Goal: Book appointment/travel/reservation

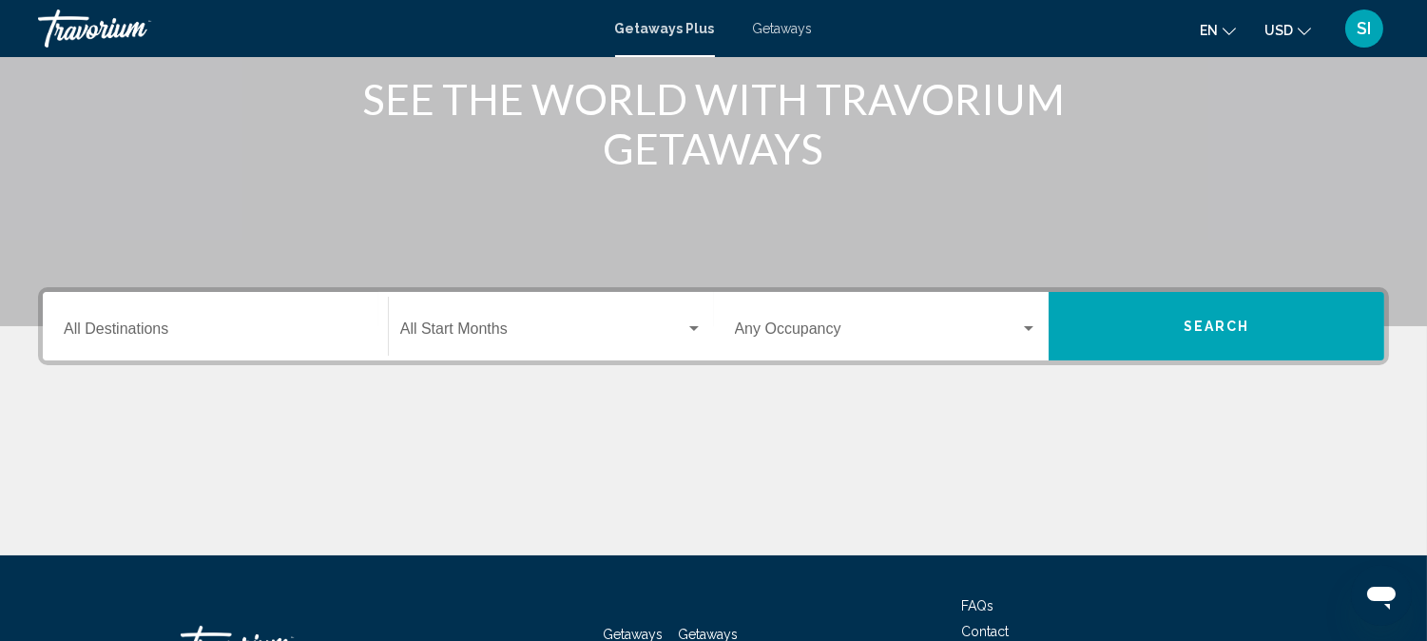
scroll to position [296, 0]
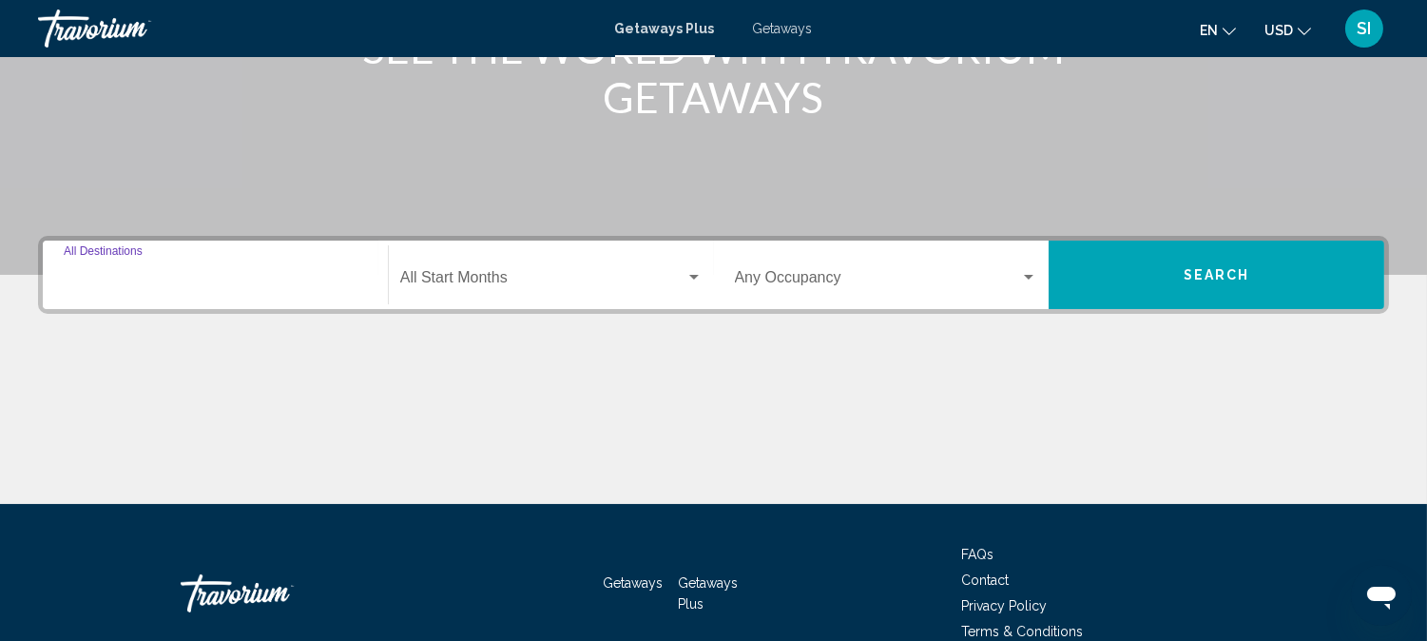
click at [245, 273] on input "Destination All Destinations" at bounding box center [215, 281] width 303 height 17
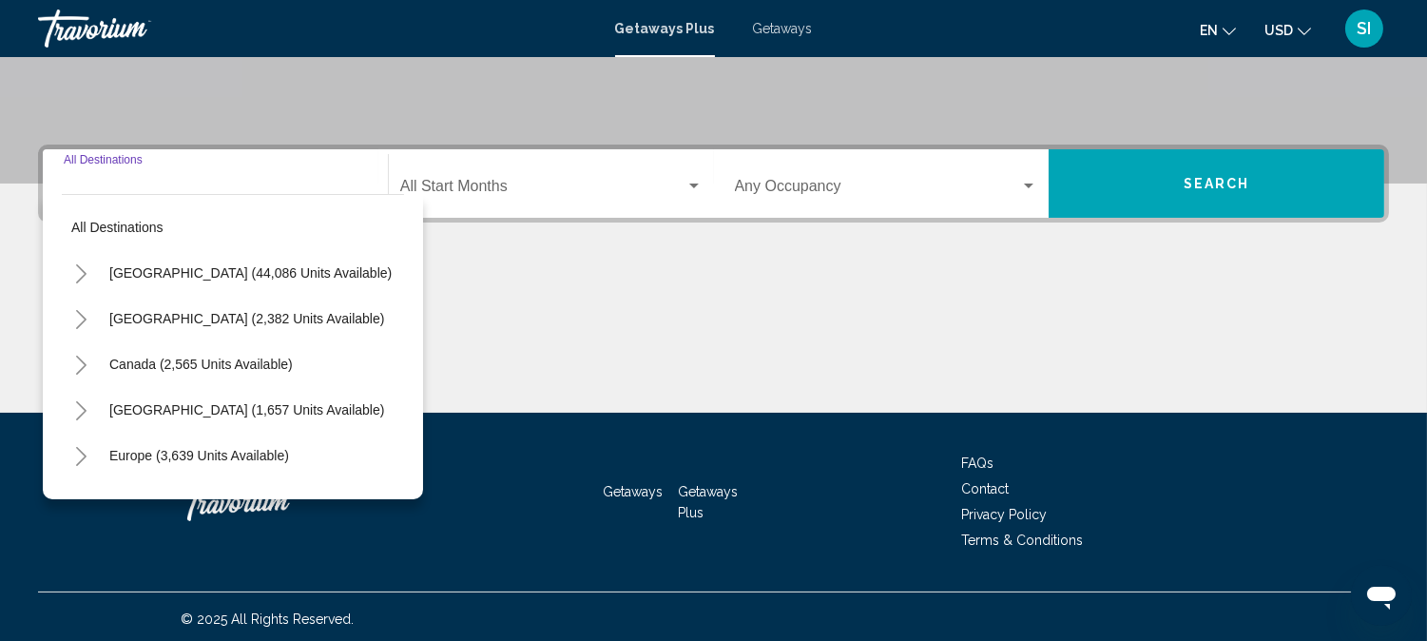
scroll to position [391, 0]
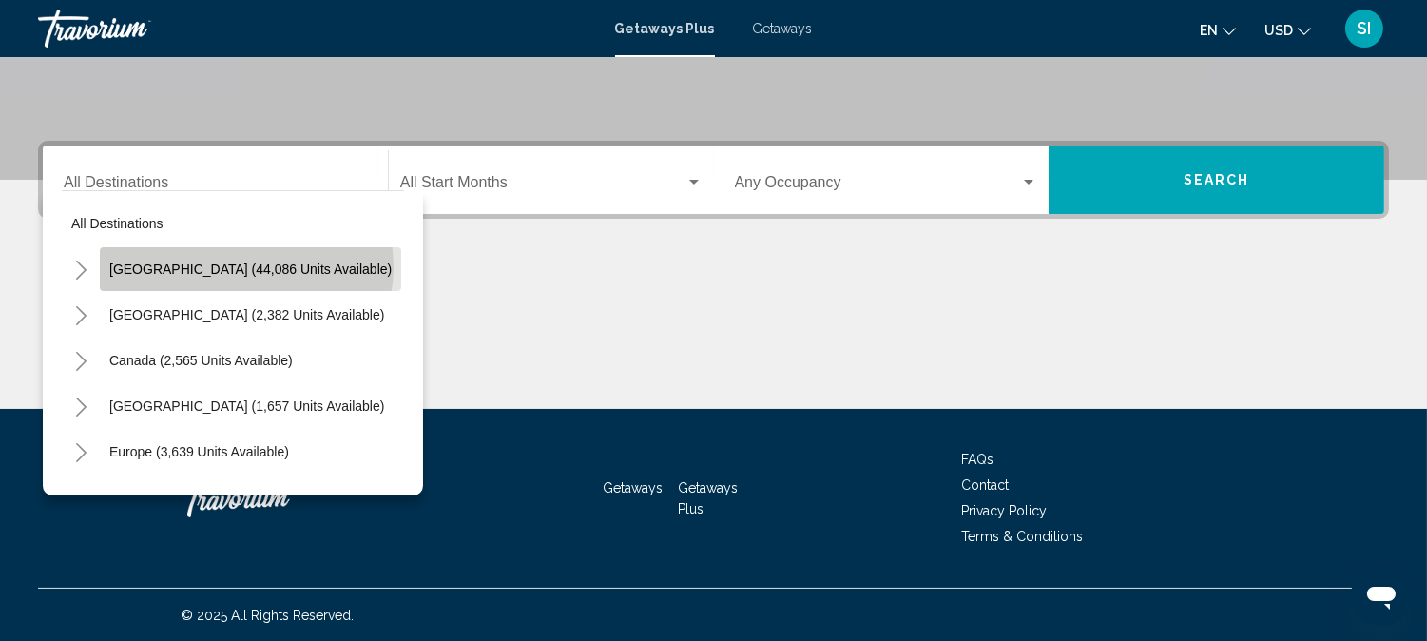
click at [245, 266] on span "[GEOGRAPHIC_DATA] (44,086 units available)" at bounding box center [250, 268] width 282 height 15
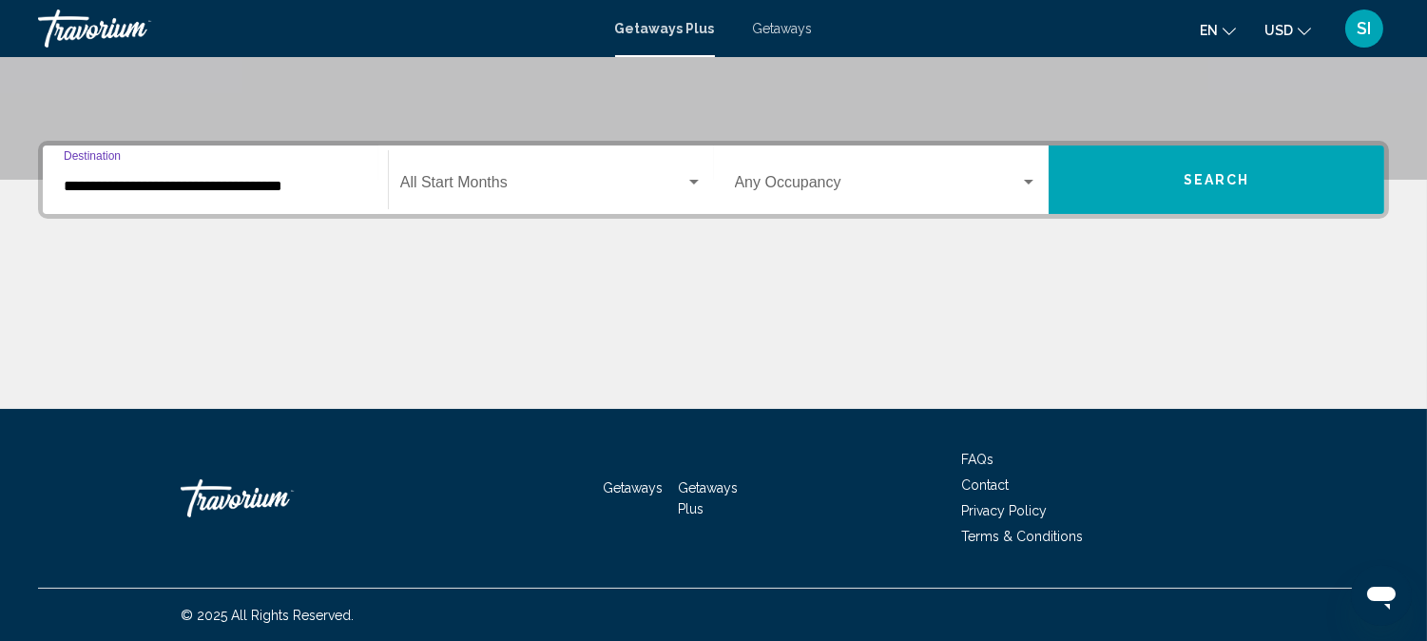
click at [305, 186] on input "**********" at bounding box center [215, 186] width 303 height 17
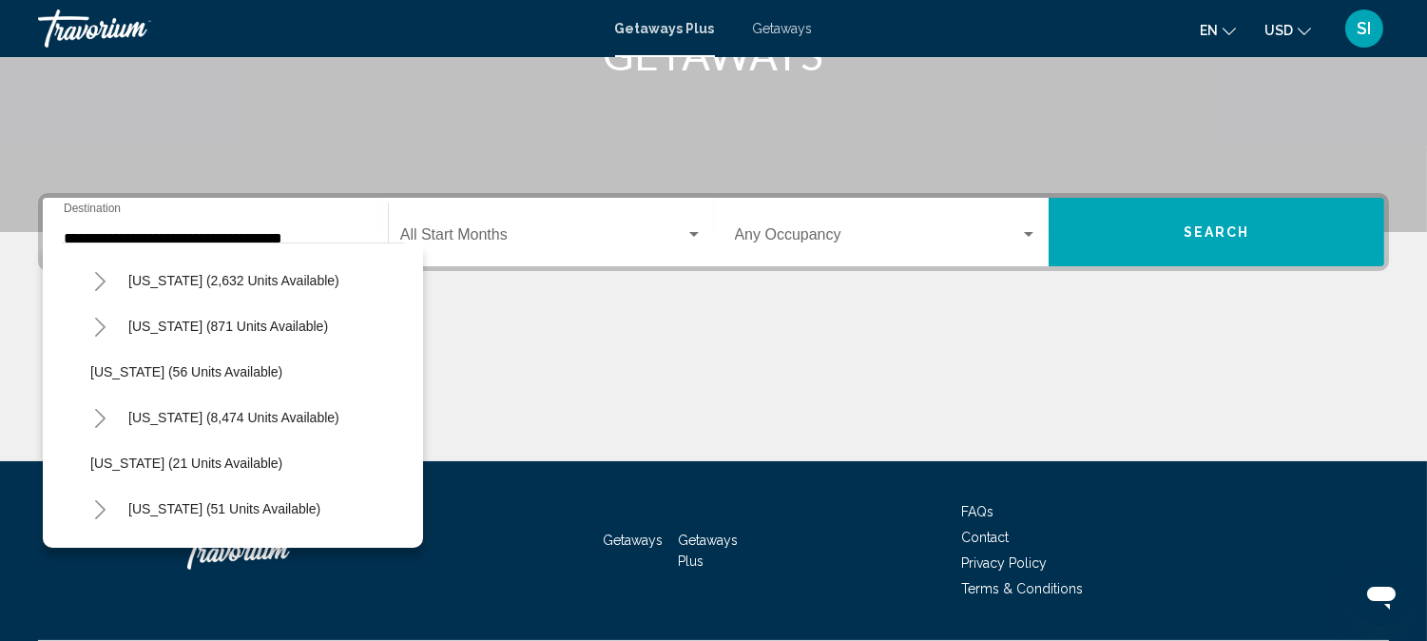
scroll to position [211, 0]
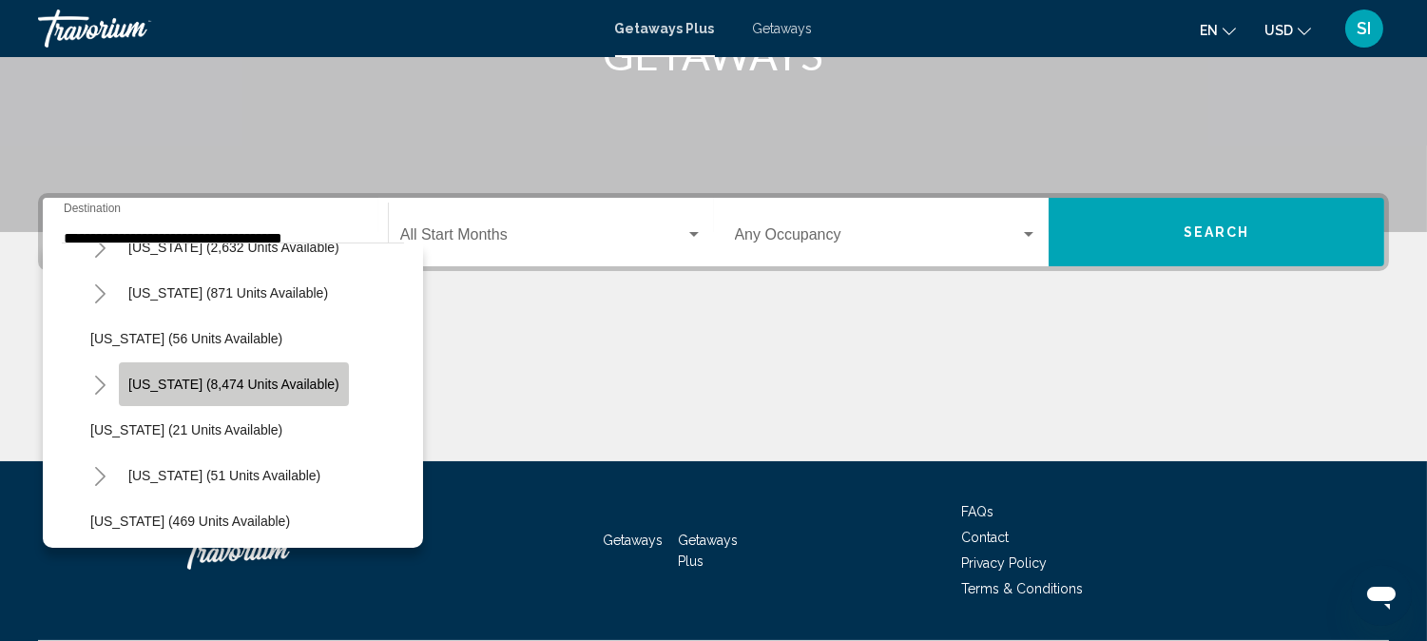
click at [271, 383] on span "[US_STATE] (8,474 units available)" at bounding box center [233, 383] width 211 height 15
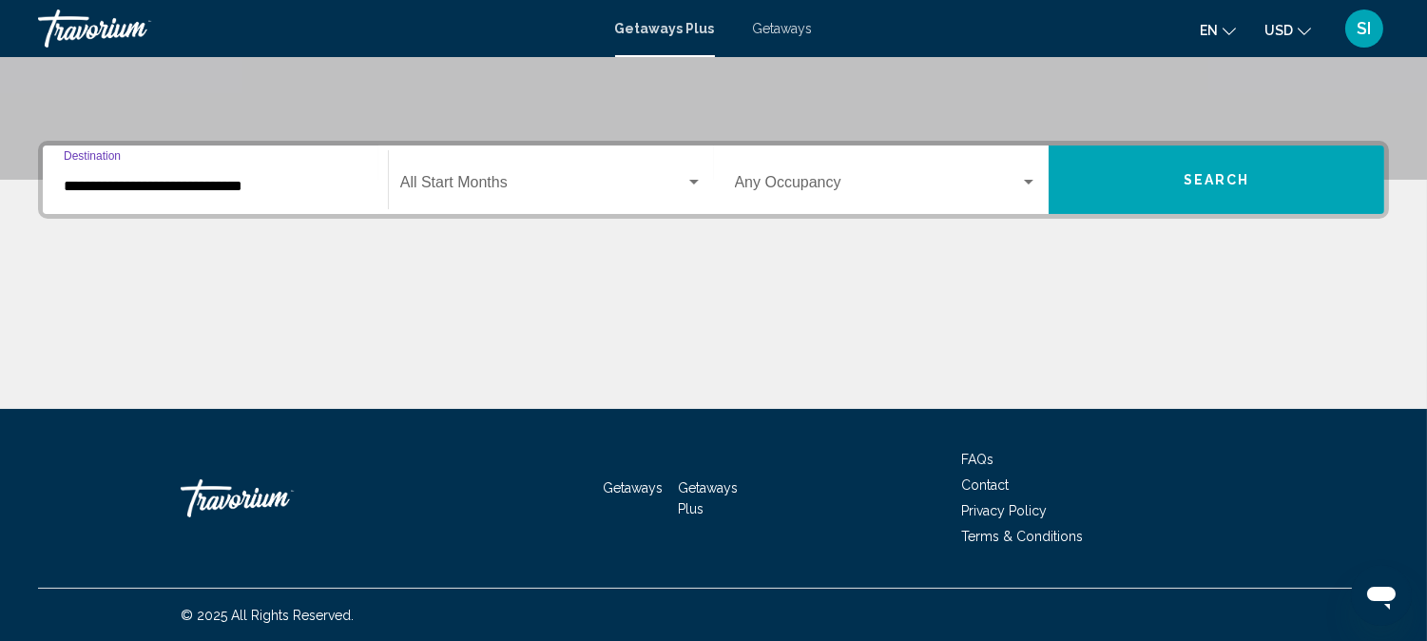
click at [276, 183] on input "**********" at bounding box center [215, 186] width 303 height 17
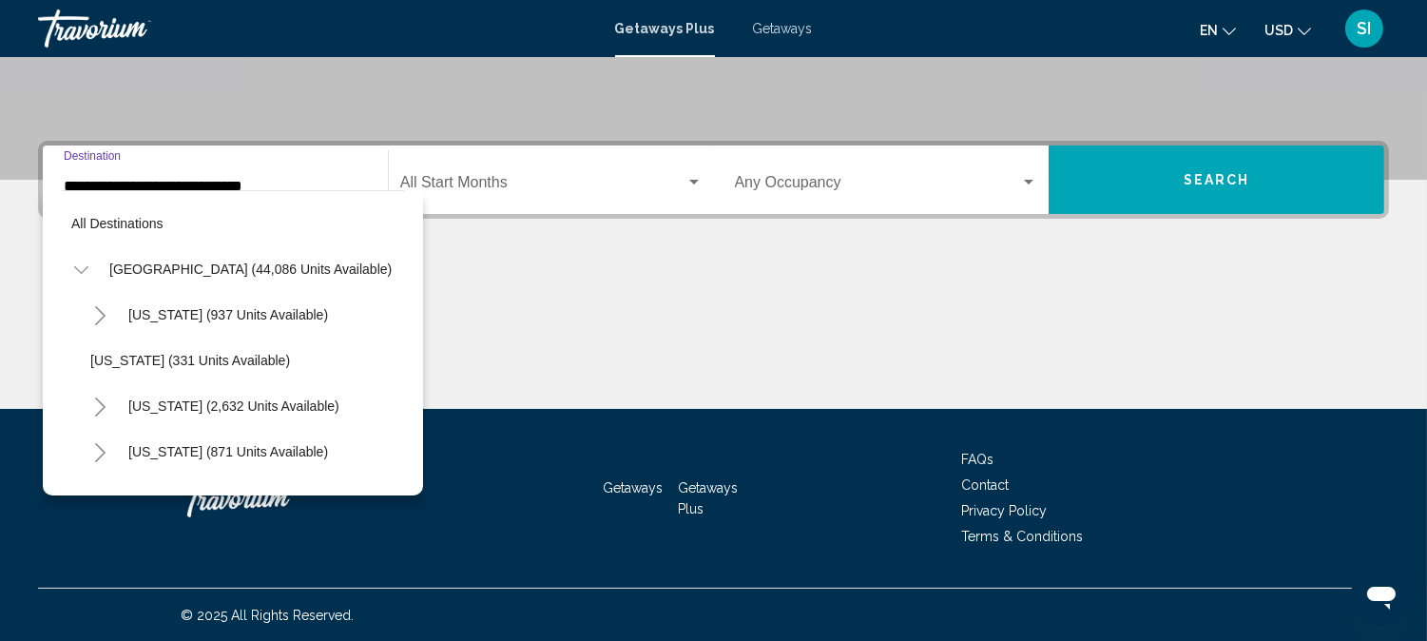
scroll to position [212, 0]
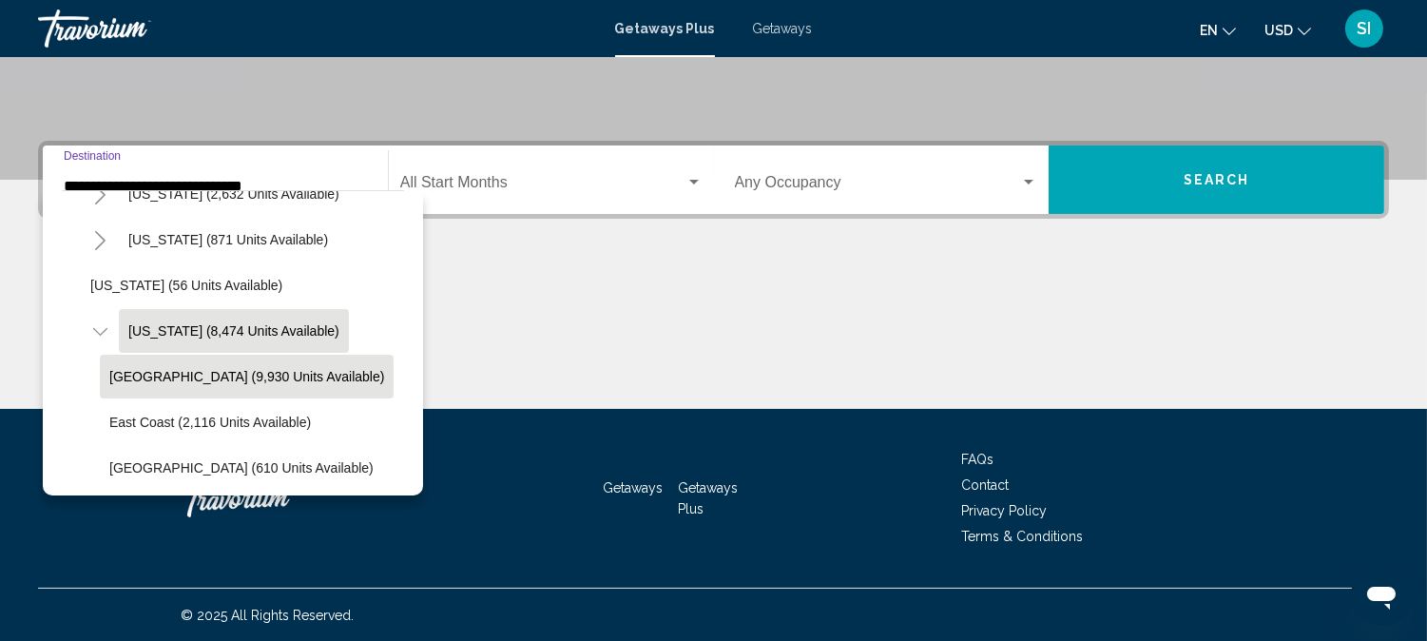
click at [215, 369] on span "[GEOGRAPHIC_DATA] (9,930 units available)" at bounding box center [246, 376] width 275 height 15
type input "**********"
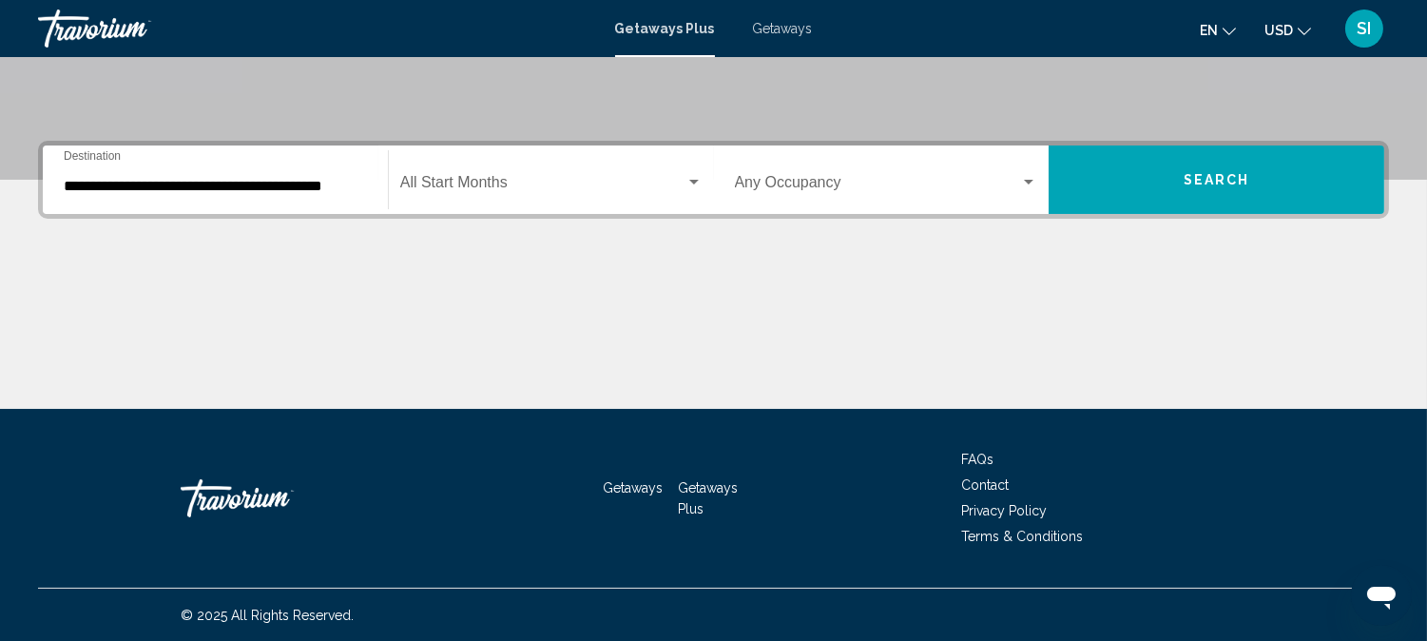
click at [537, 175] on div "Start Month All Start Months" at bounding box center [551, 180] width 302 height 60
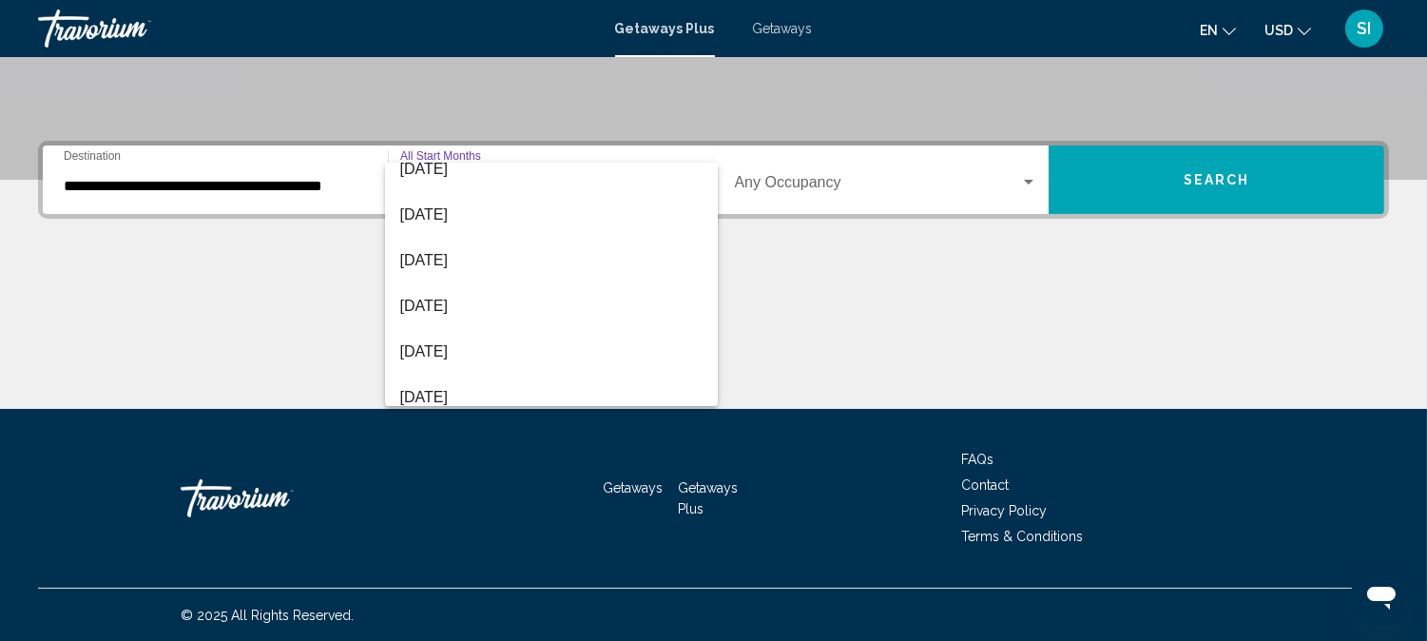
scroll to position [248, 0]
click at [517, 260] on span "[DATE]" at bounding box center [551, 257] width 302 height 46
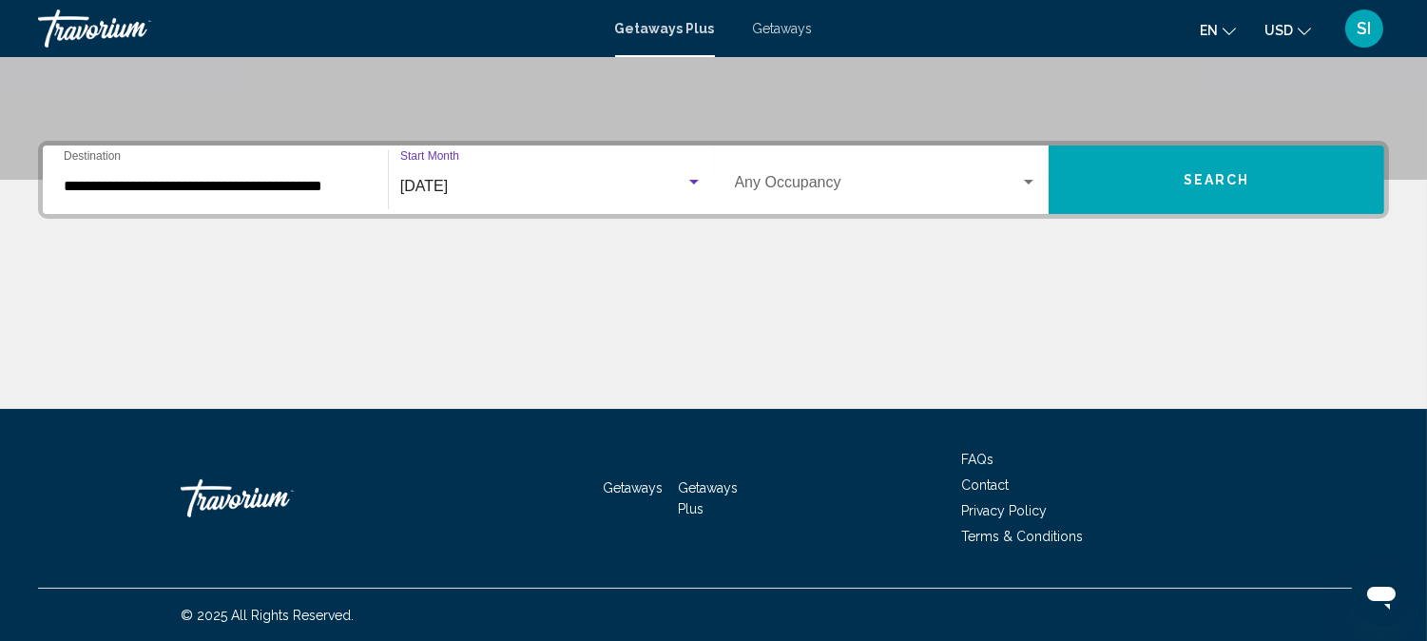
click at [1158, 184] on button "Search" at bounding box center [1217, 179] width 336 height 68
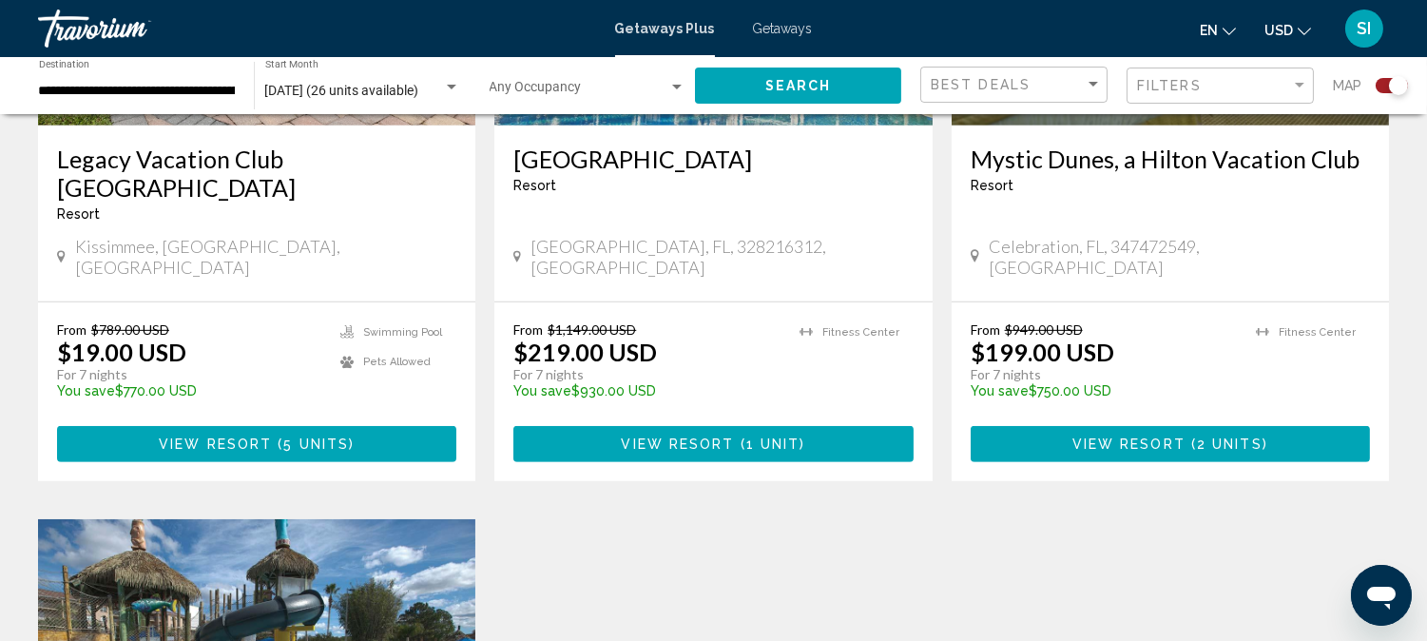
scroll to position [1521, 0]
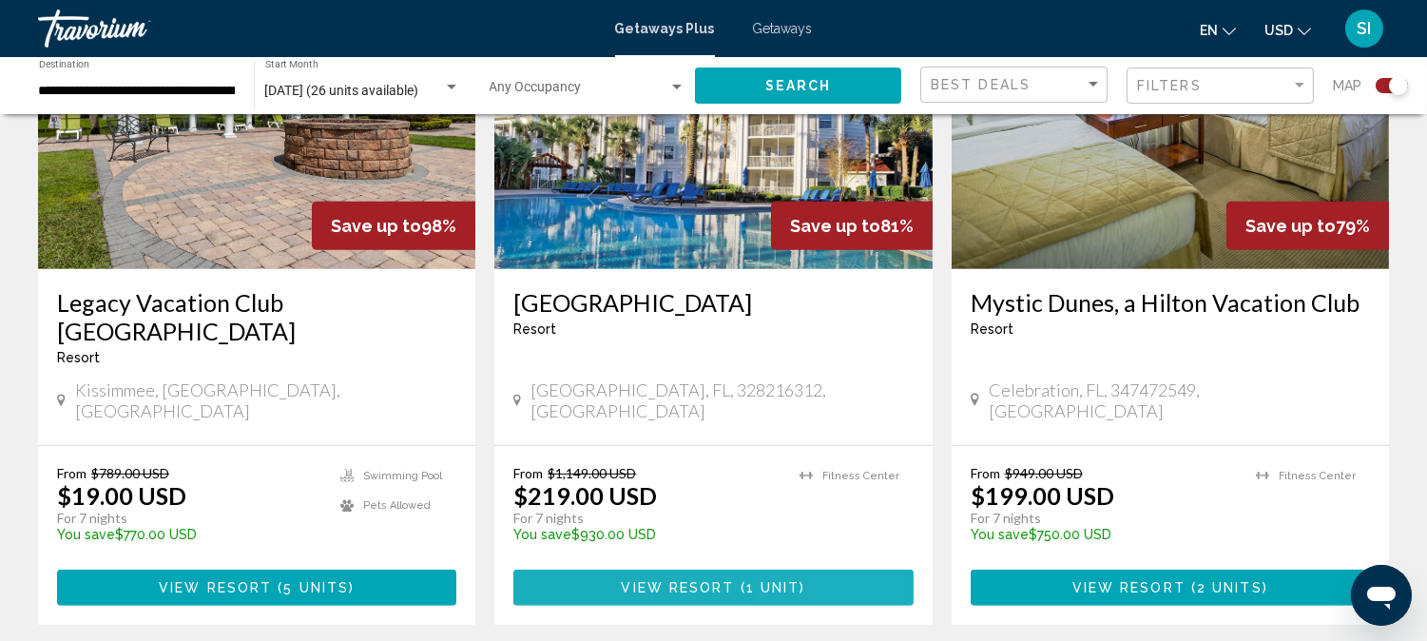
click at [828, 569] on button "View Resort ( 1 unit )" at bounding box center [712, 586] width 399 height 35
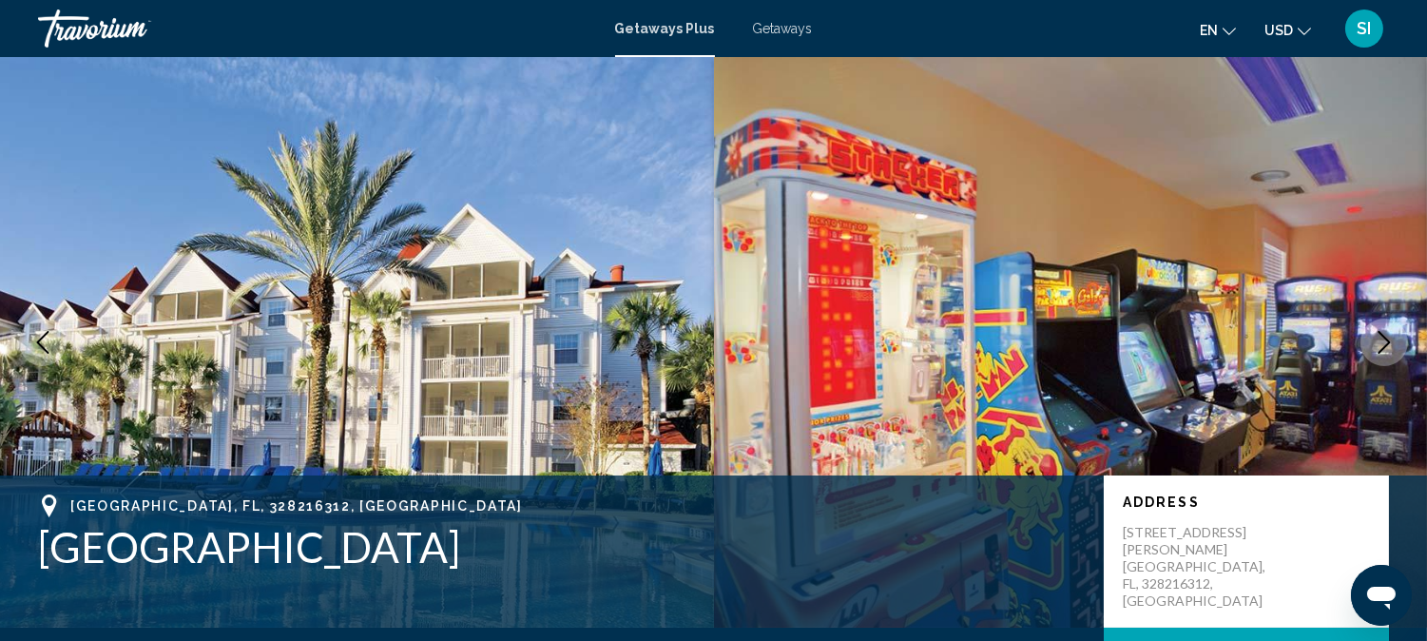
click at [784, 30] on span "Getaways" at bounding box center [783, 28] width 60 height 15
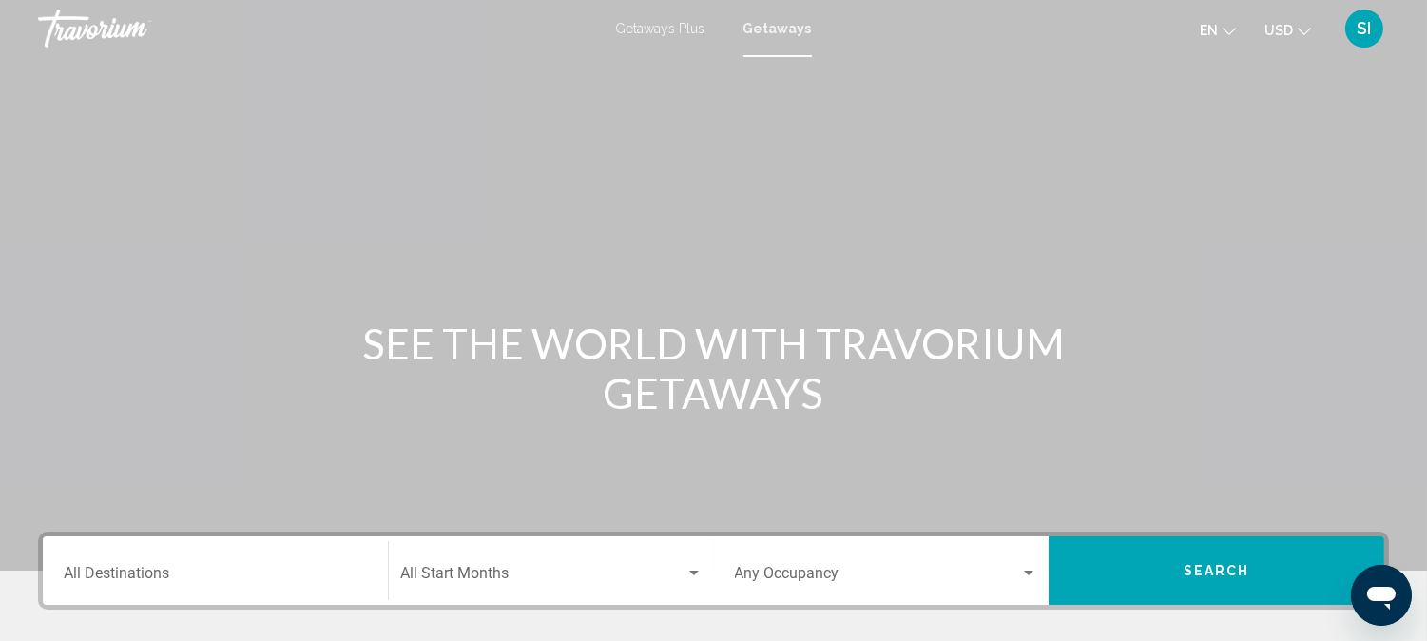
click at [245, 572] on input "Destination All Destinations" at bounding box center [215, 576] width 303 height 17
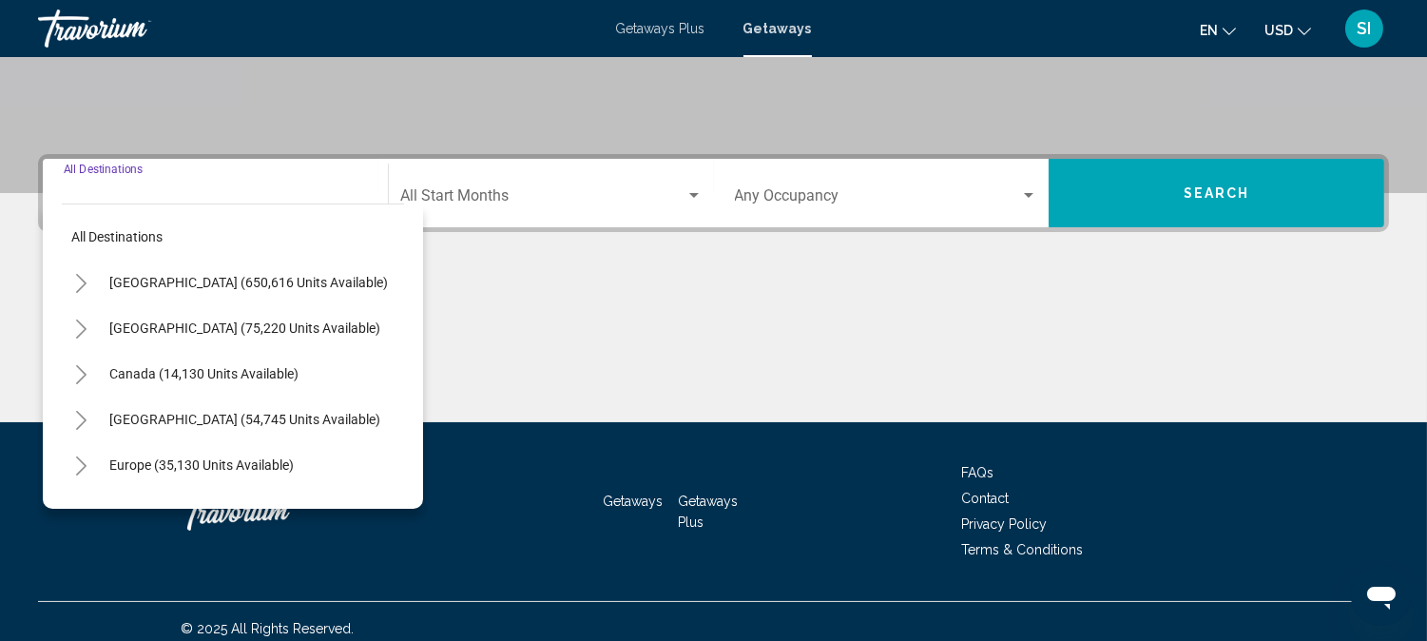
scroll to position [391, 0]
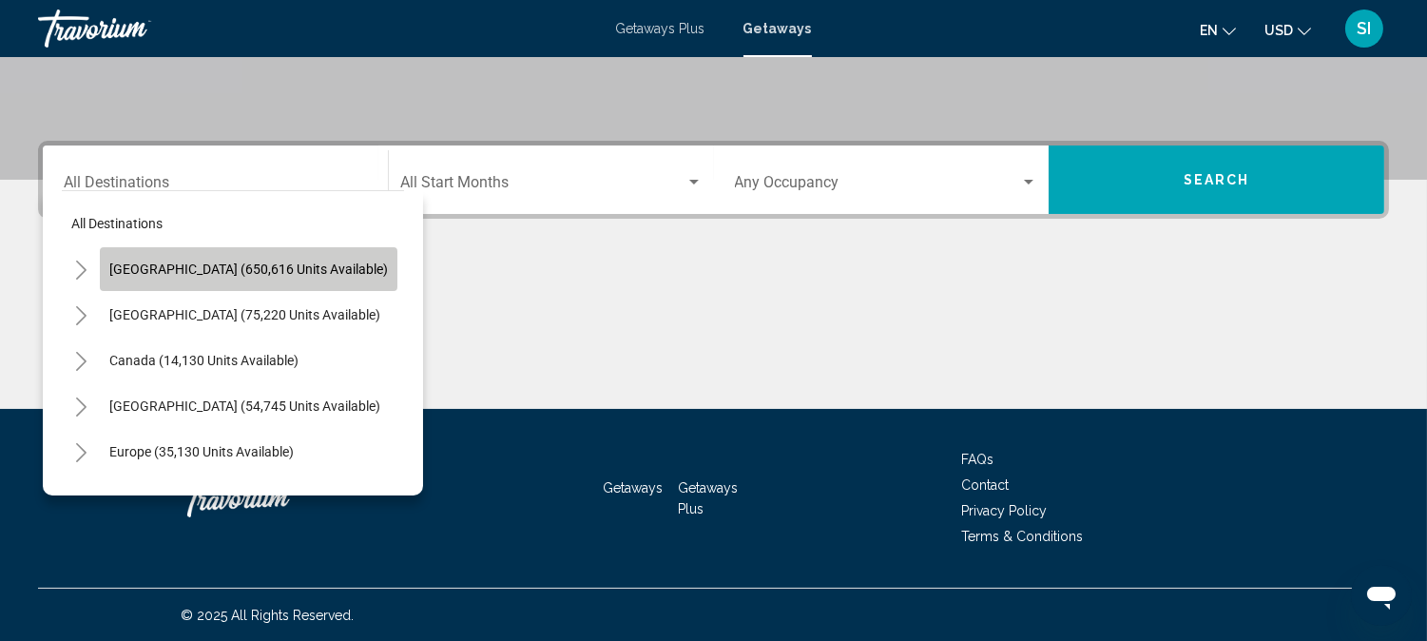
click at [286, 276] on button "[GEOGRAPHIC_DATA] (650,616 units available)" at bounding box center [249, 269] width 298 height 44
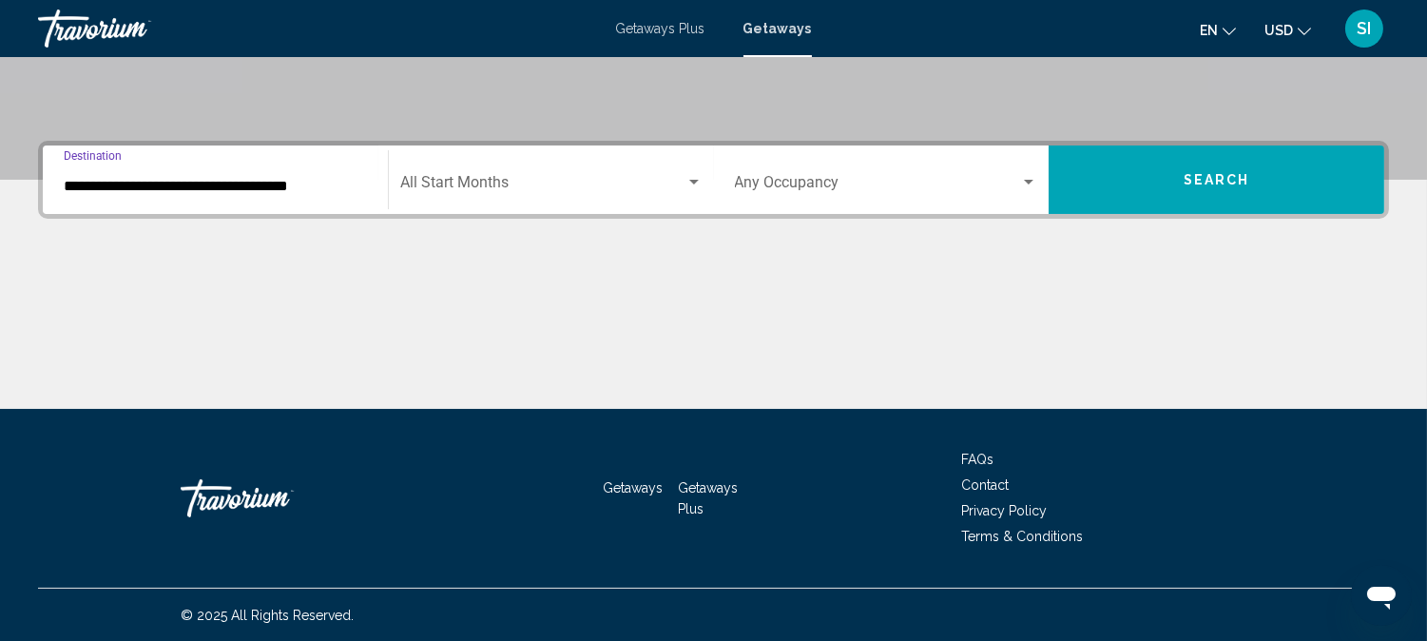
click at [318, 193] on input "**********" at bounding box center [215, 186] width 303 height 17
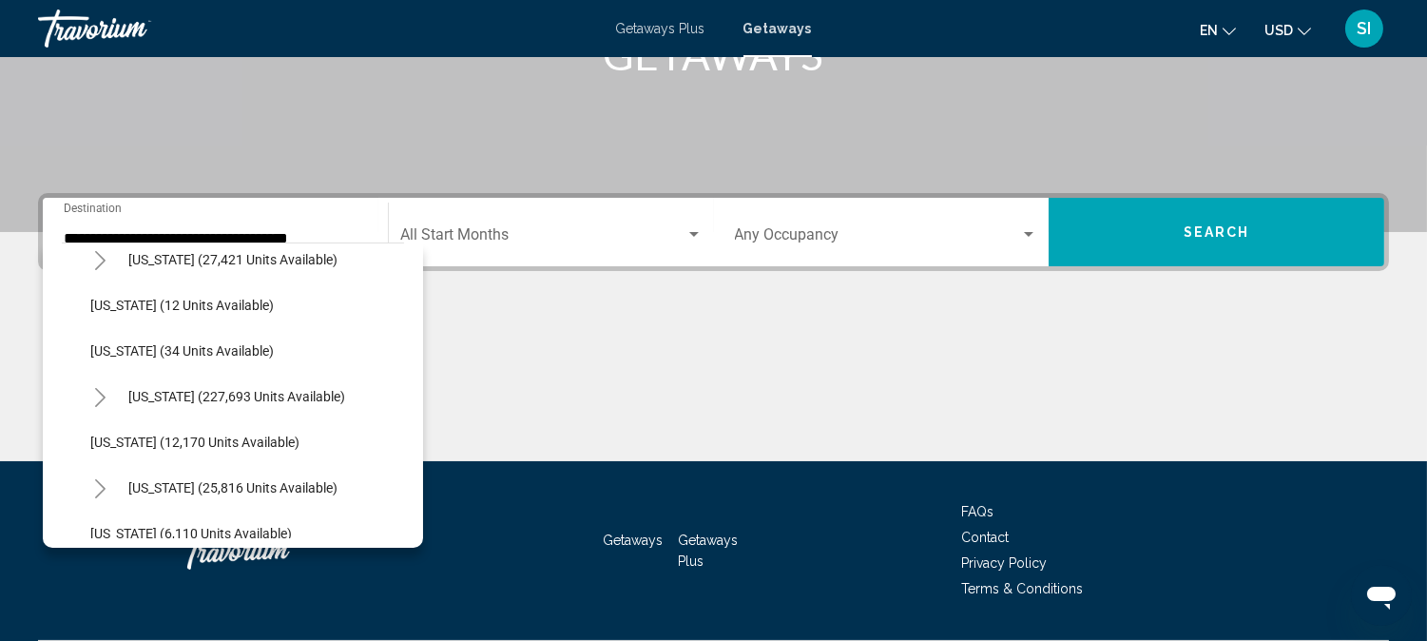
scroll to position [257, 0]
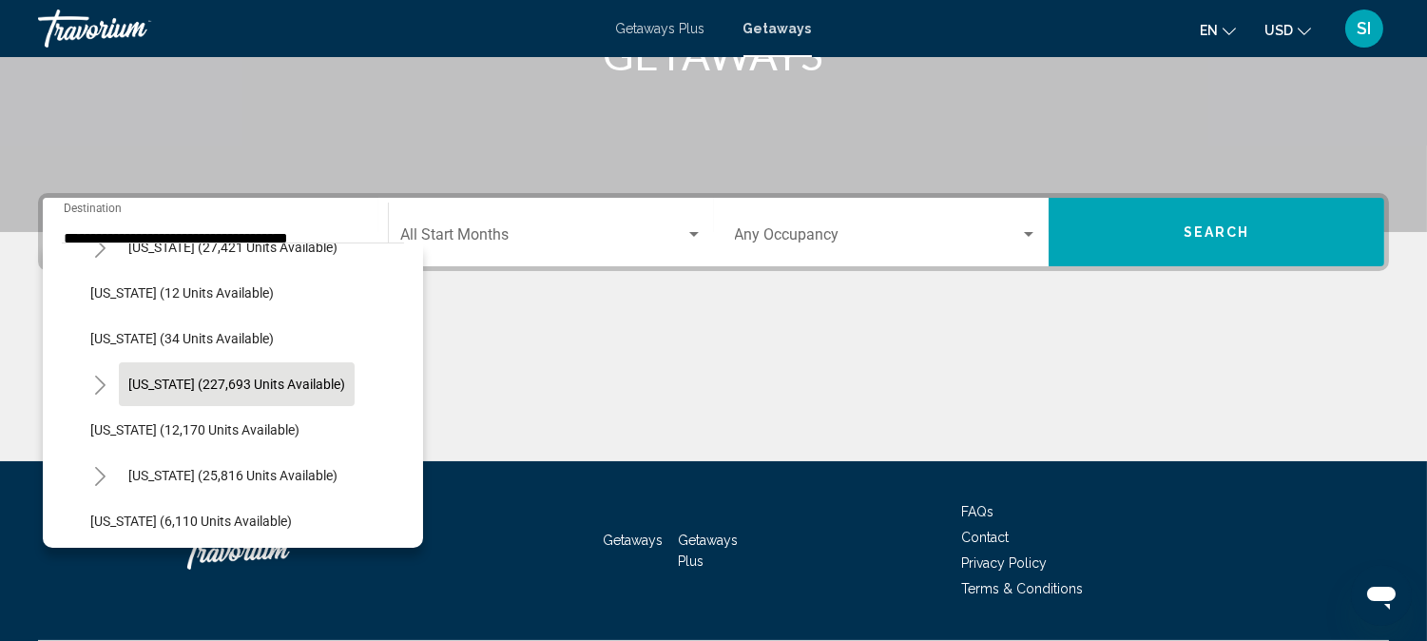
click at [295, 372] on button "[US_STATE] (227,693 units available)" at bounding box center [237, 384] width 236 height 44
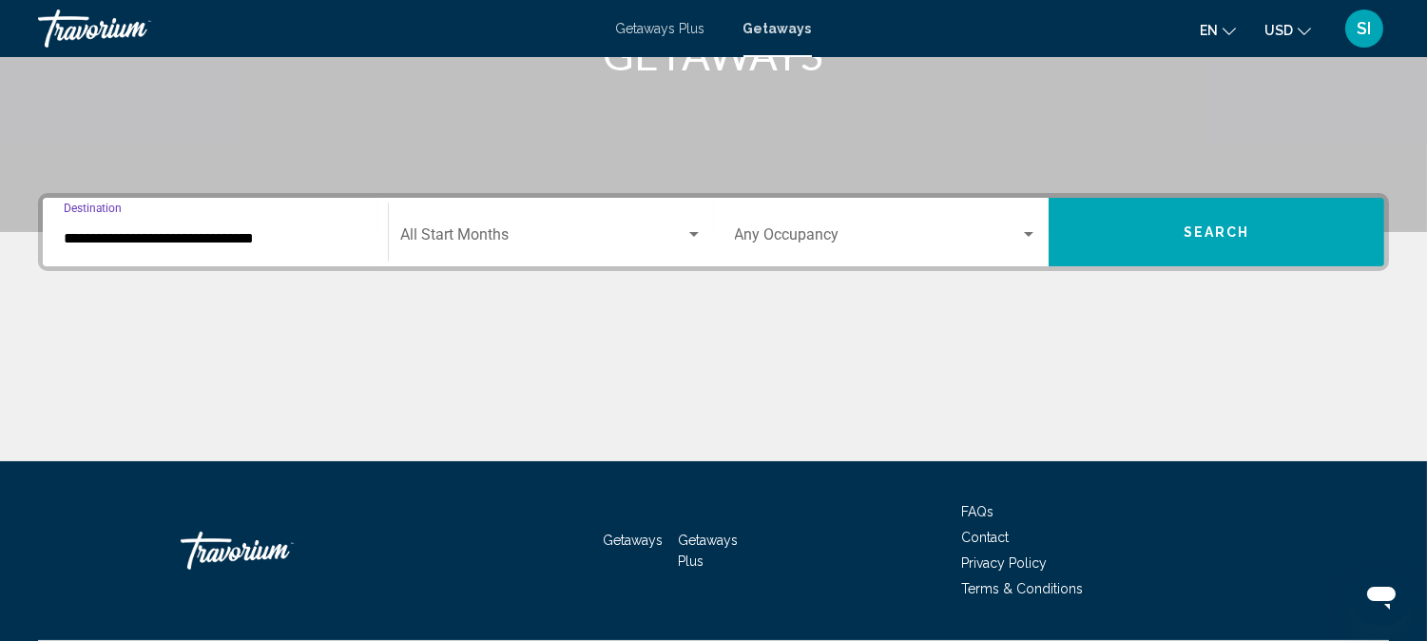
scroll to position [391, 0]
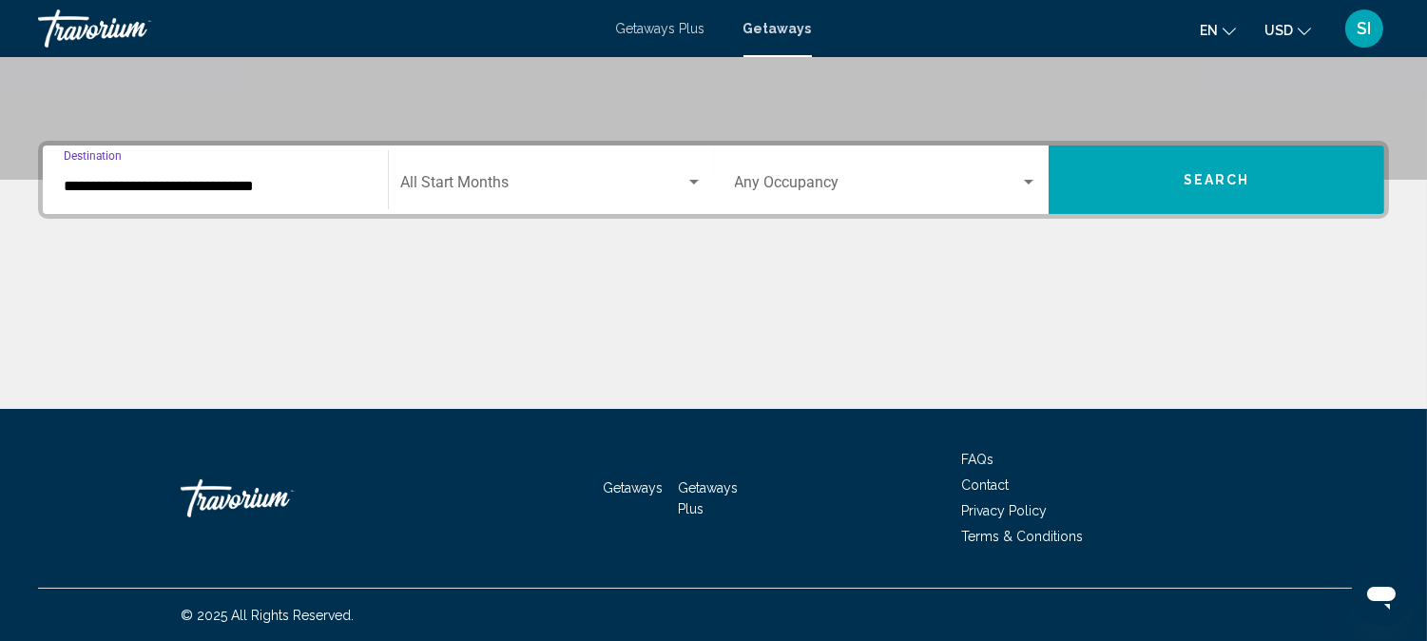
click at [272, 183] on input "**********" at bounding box center [215, 186] width 303 height 17
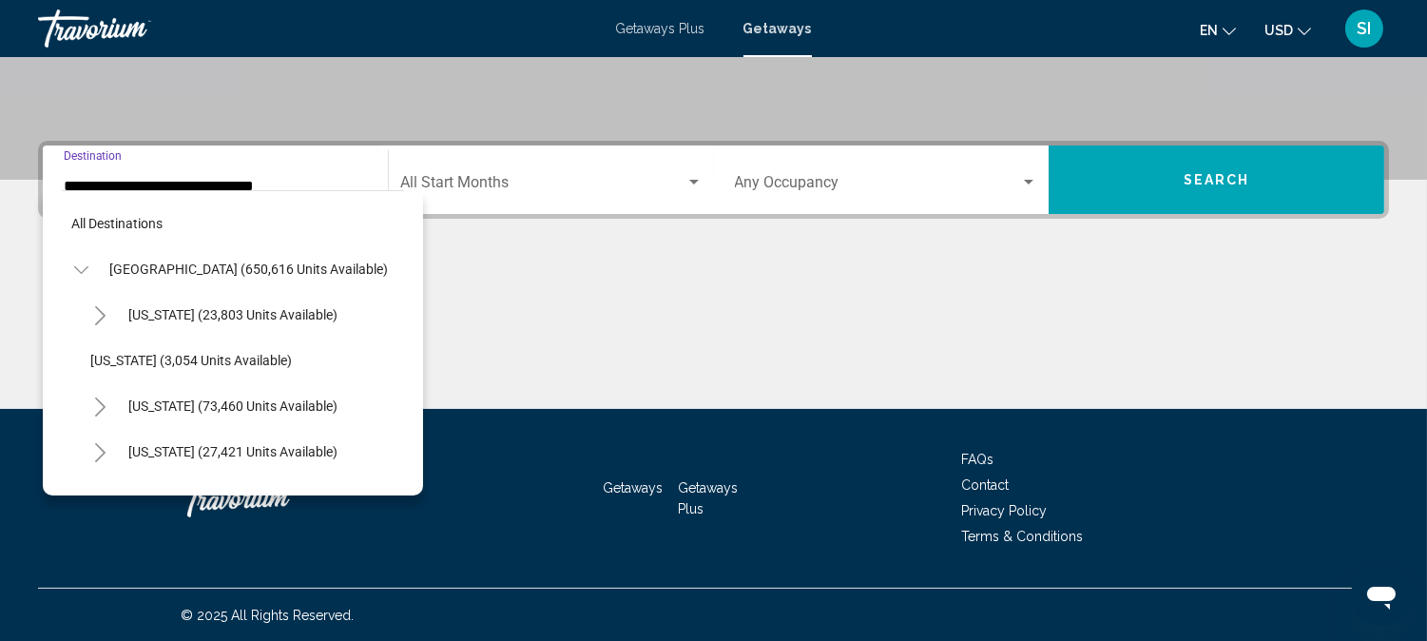
scroll to position [258, 0]
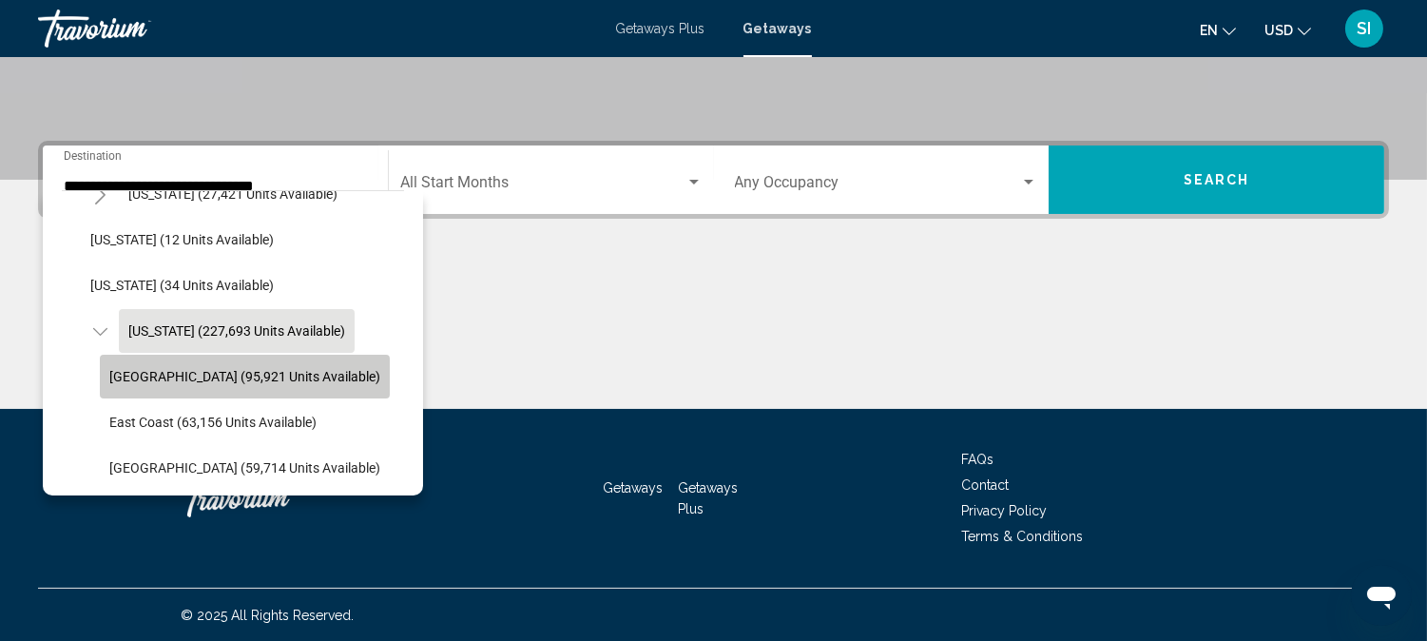
click at [225, 377] on span "[GEOGRAPHIC_DATA] (95,921 units available)" at bounding box center [244, 376] width 271 height 15
type input "**********"
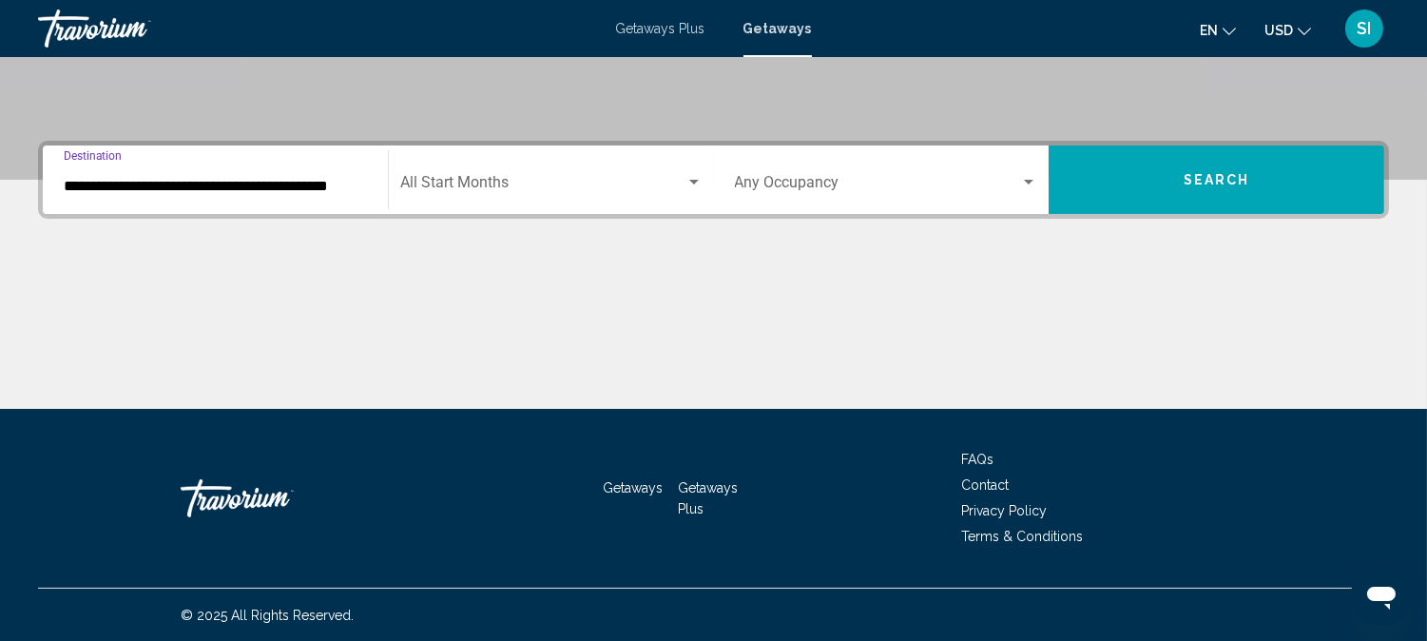
click at [698, 180] on div "Search widget" at bounding box center [694, 182] width 10 height 5
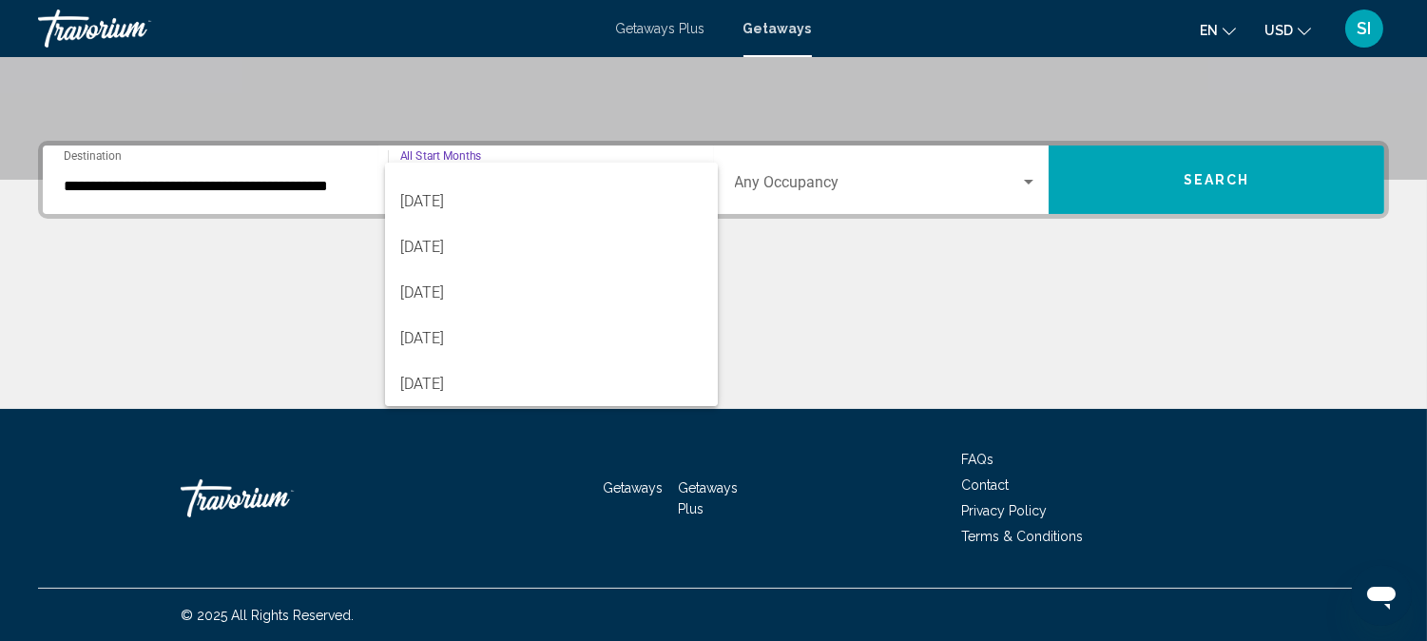
scroll to position [169, 0]
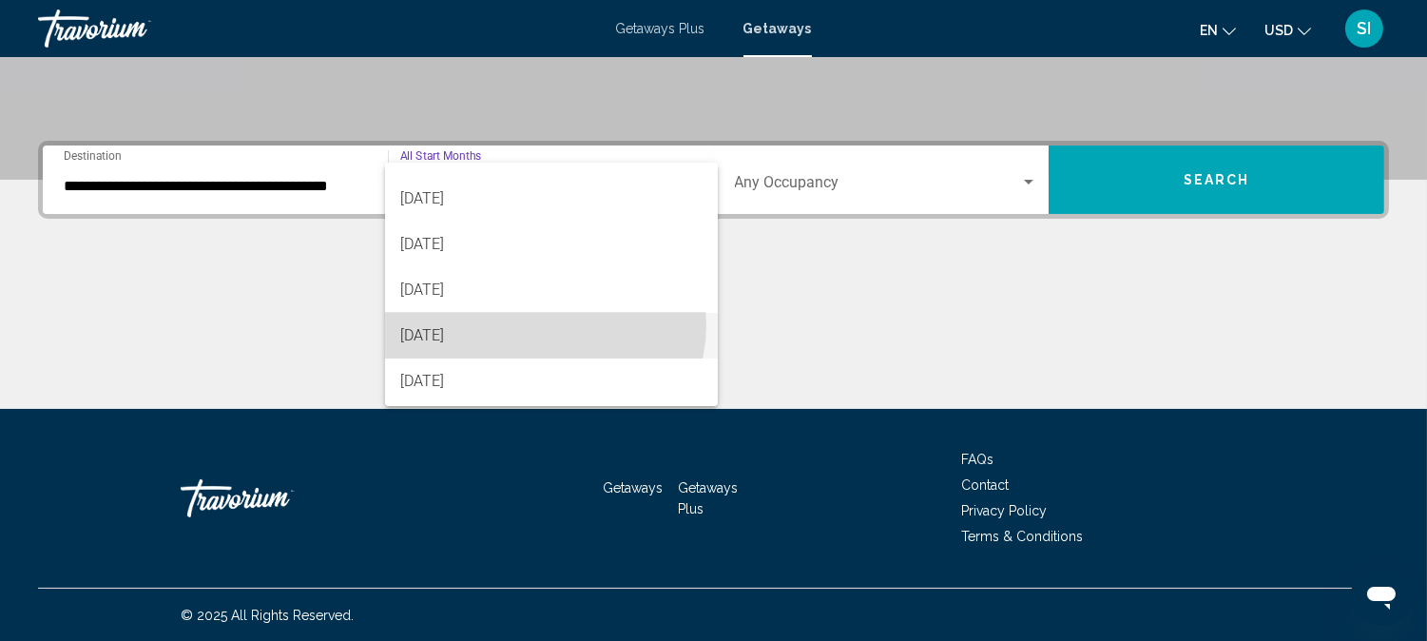
click at [544, 323] on span "[DATE]" at bounding box center [551, 336] width 302 height 46
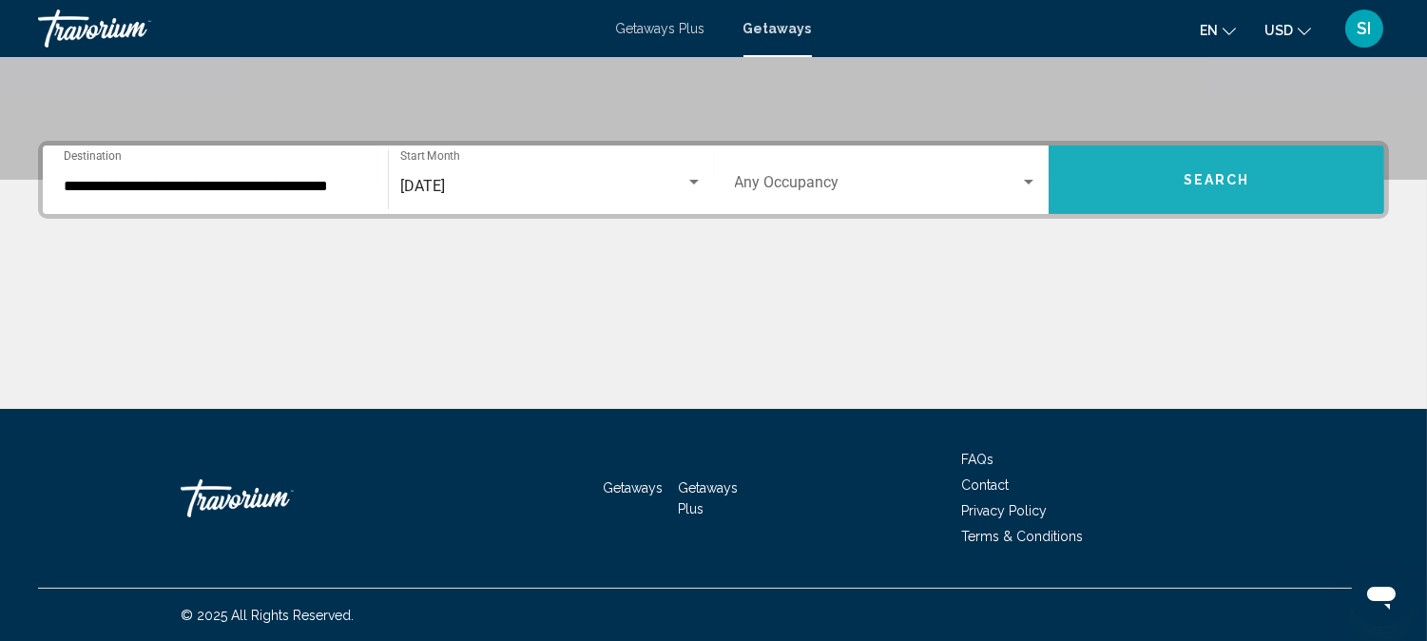
click at [1224, 185] on span "Search" at bounding box center [1217, 180] width 67 height 15
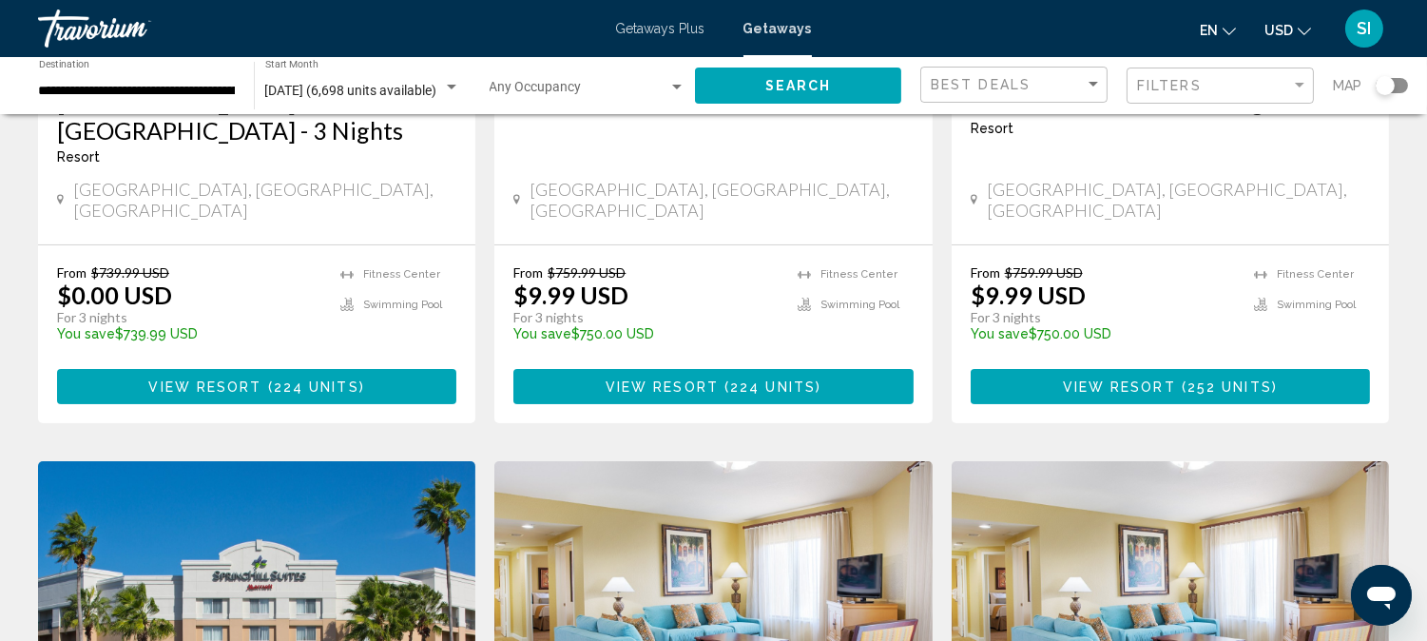
scroll to position [422, 0]
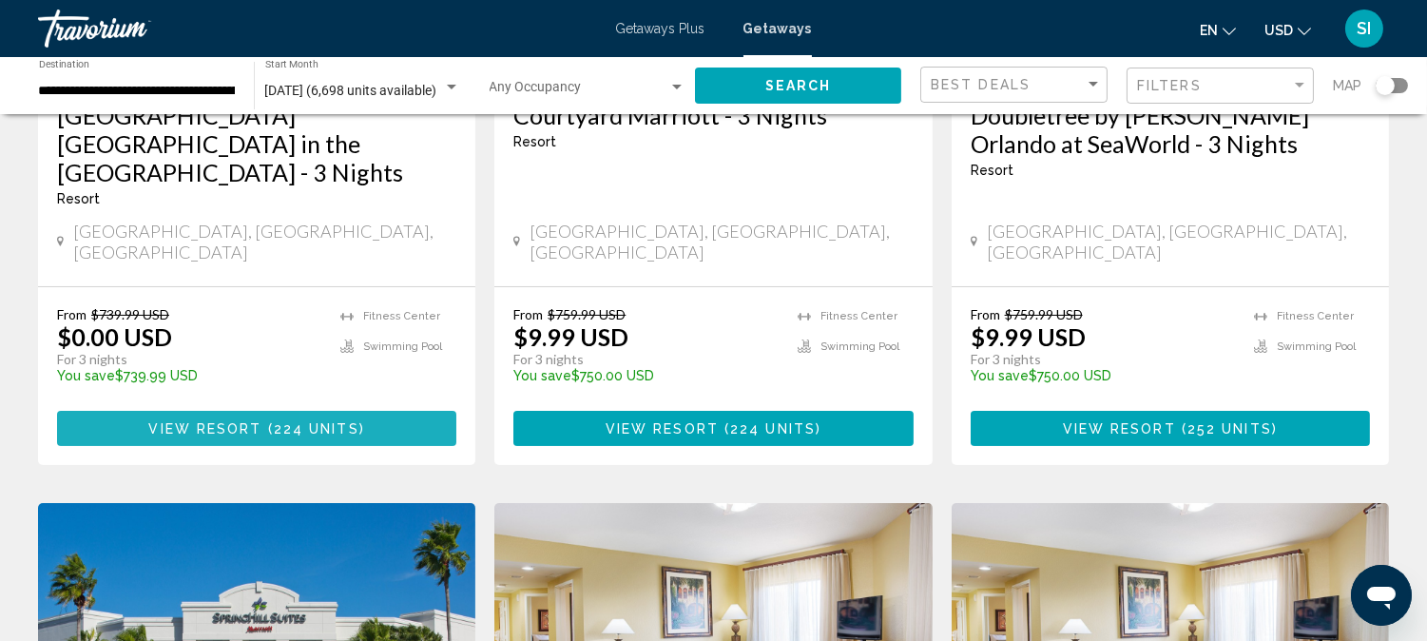
click at [344, 421] on span "224 units" at bounding box center [317, 428] width 86 height 15
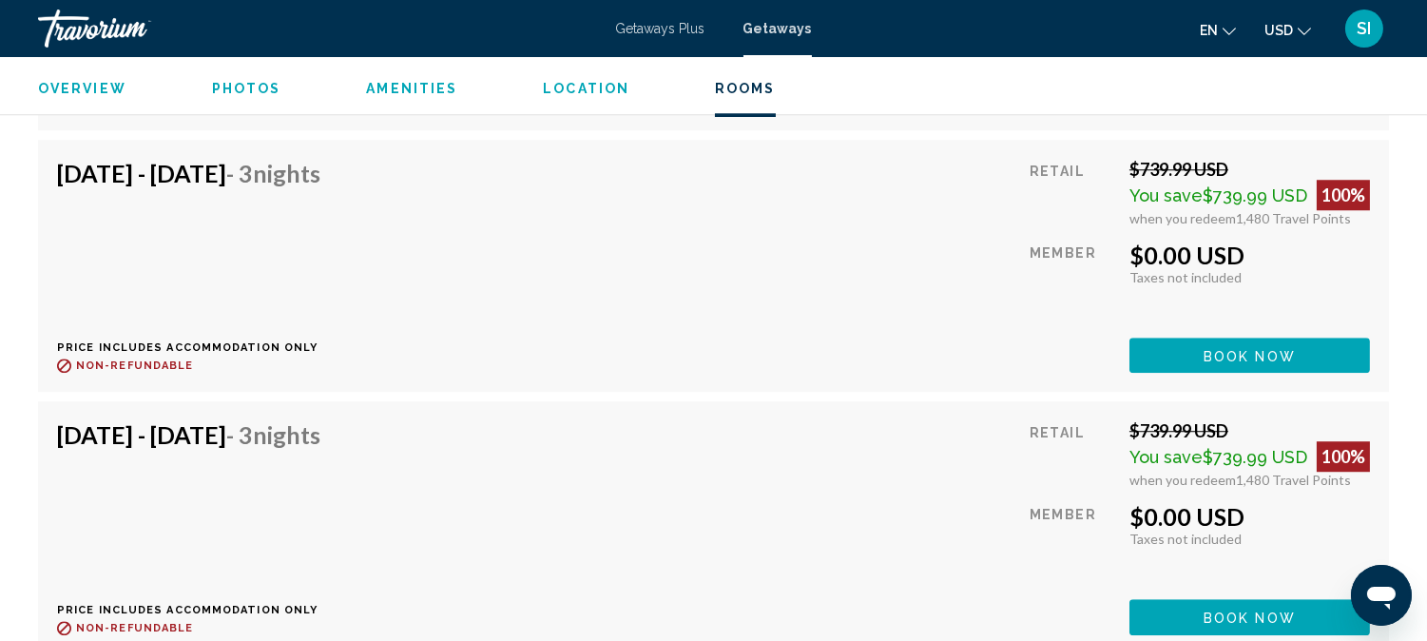
scroll to position [9569, 0]
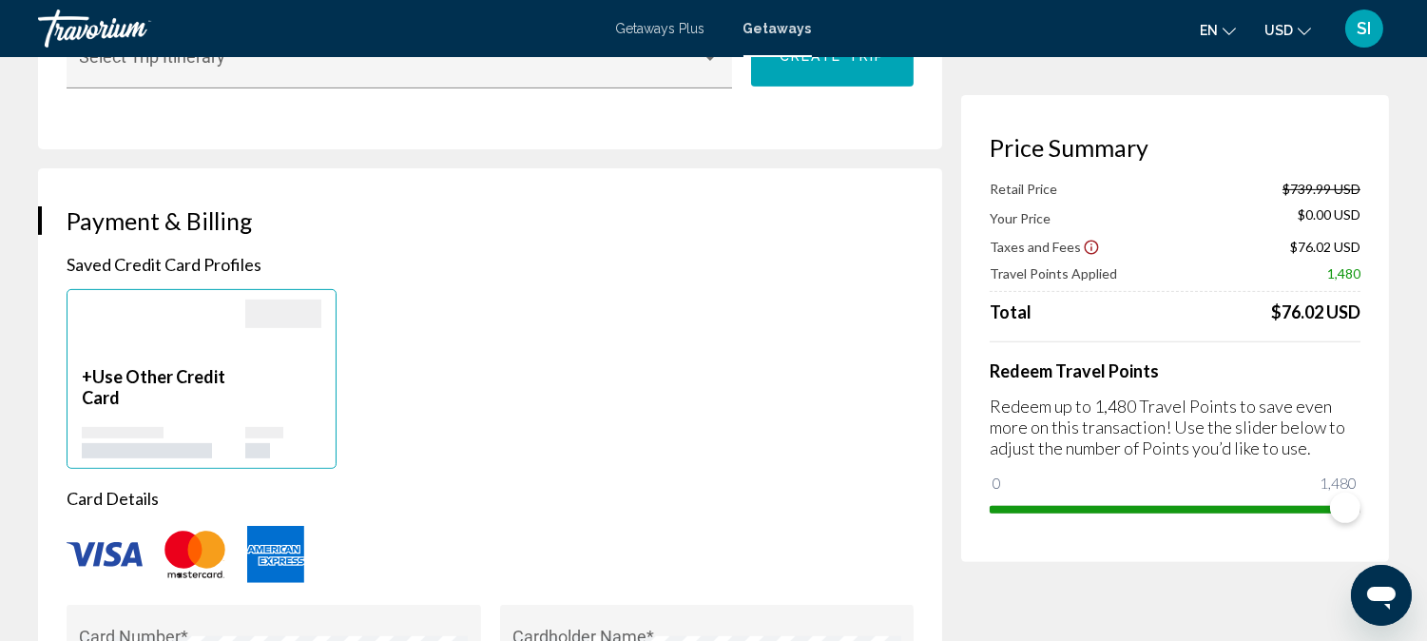
scroll to position [1352, 0]
